Goal: Use online tool/utility: Utilize a website feature to perform a specific function

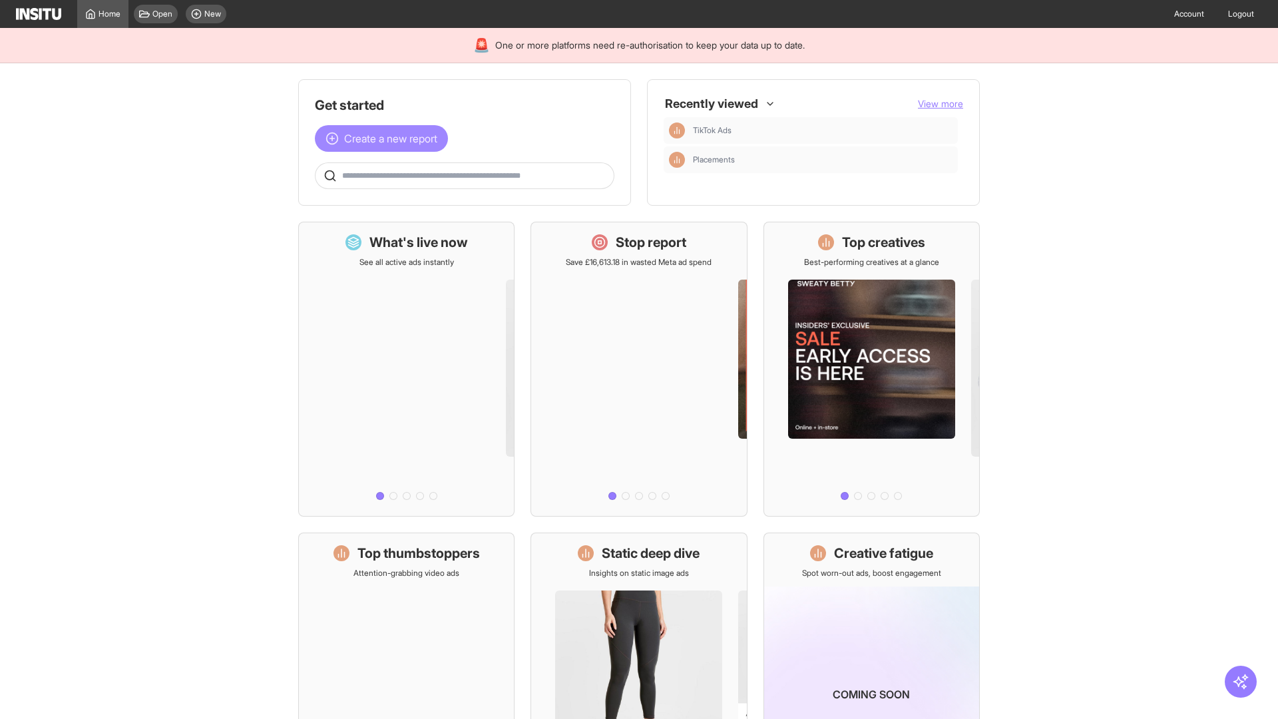
click at [385, 138] on span "Create a new report" at bounding box center [390, 138] width 93 height 16
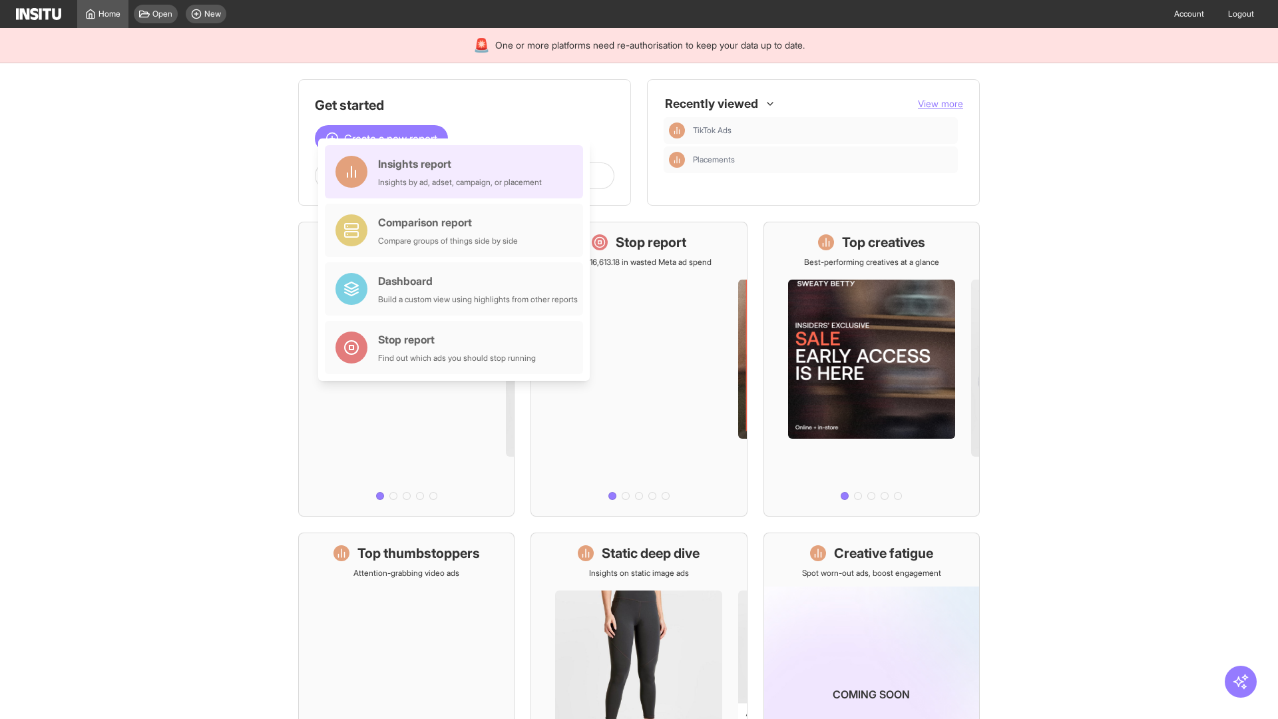
click at [457, 172] on div "Insights report Insights by ad, adset, campaign, or placement" at bounding box center [460, 172] width 164 height 32
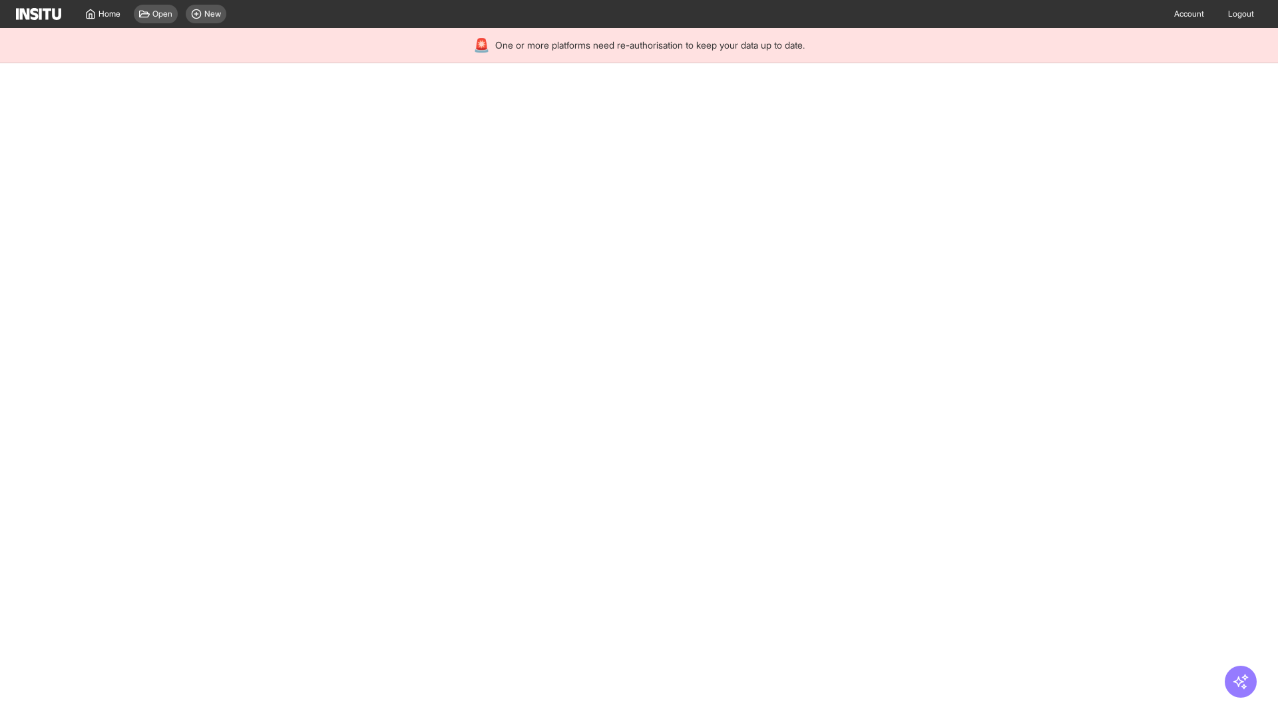
select select "**"
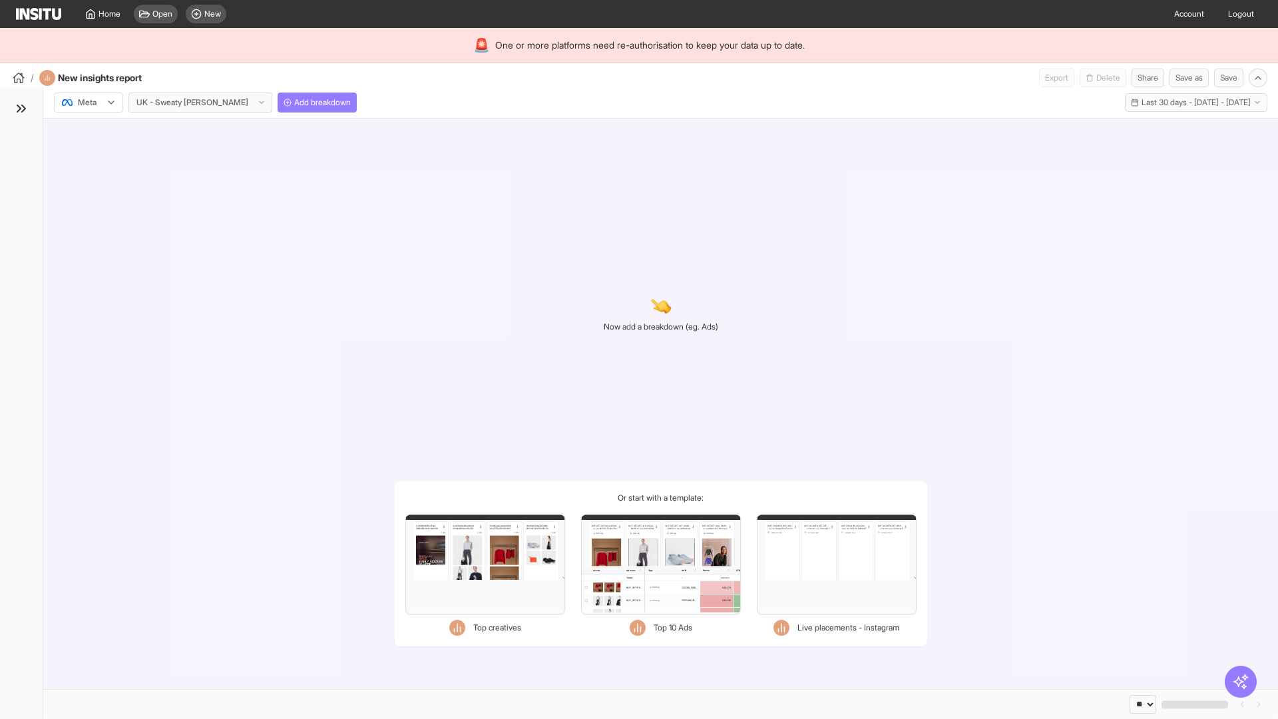
click at [89, 102] on div at bounding box center [79, 102] width 37 height 13
click at [88, 131] on span "Meta" at bounding box center [88, 131] width 18 height 12
click at [294, 102] on span "Add breakdown" at bounding box center [322, 102] width 57 height 11
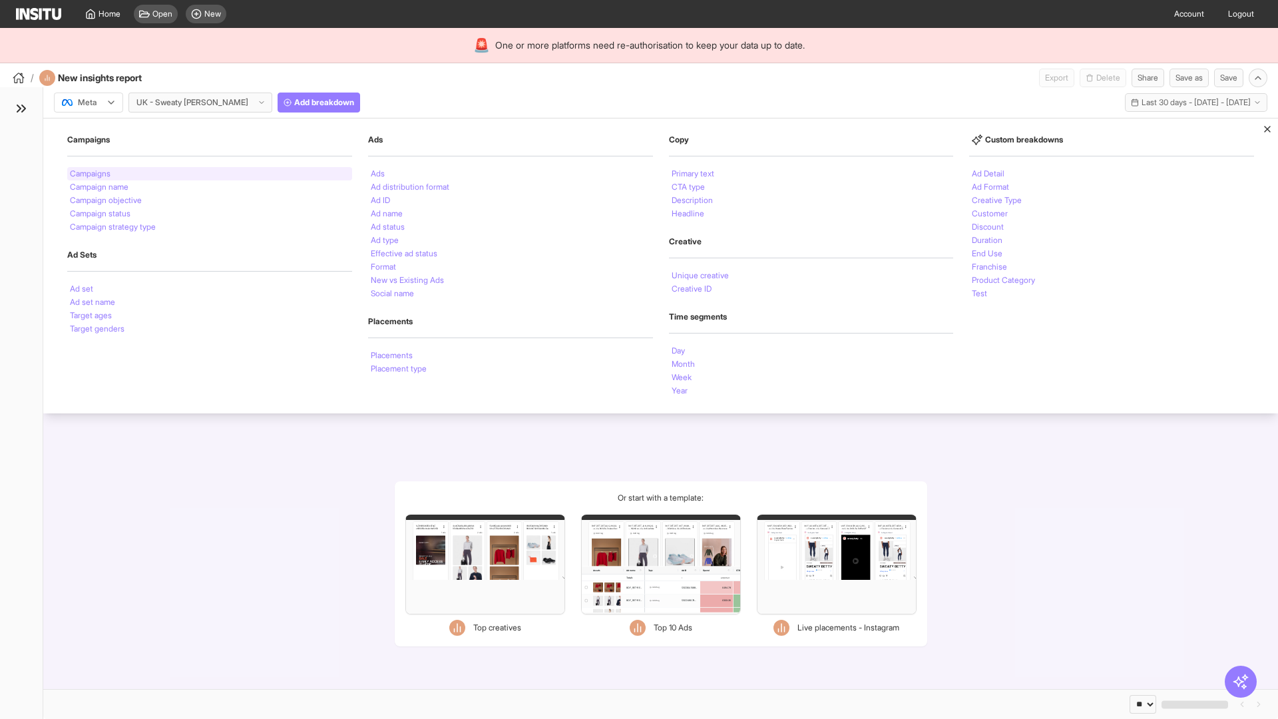
click at [91, 174] on li "Campaigns" at bounding box center [90, 174] width 41 height 8
